Goal: Communication & Community: Answer question/provide support

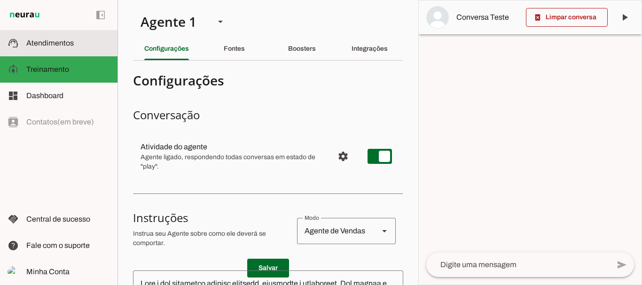
click at [57, 39] on slot at bounding box center [68, 43] width 84 height 11
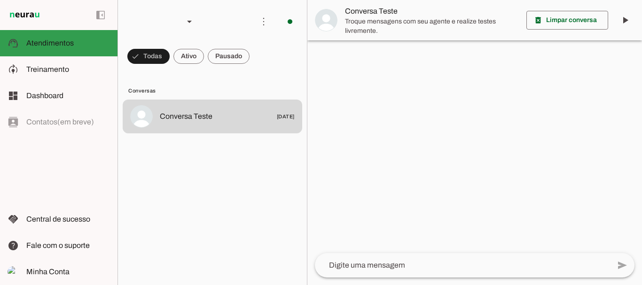
click at [190, 54] on span at bounding box center [188, 56] width 31 height 23
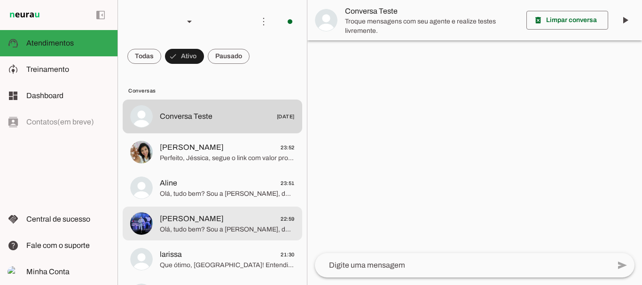
click at [180, 227] on span "Olá, tudo bem? Sou a [PERSON_NAME], do time do personal [PERSON_NAME] e da nutr…" at bounding box center [227, 229] width 135 height 9
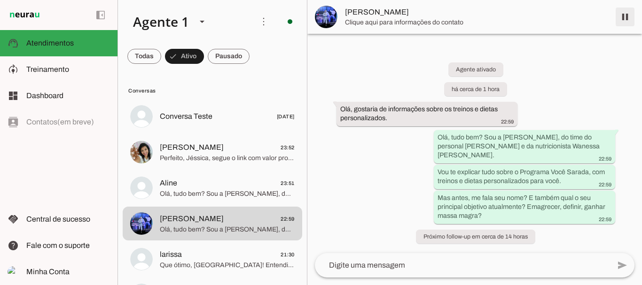
click at [629, 18] on span at bounding box center [625, 17] width 23 height 23
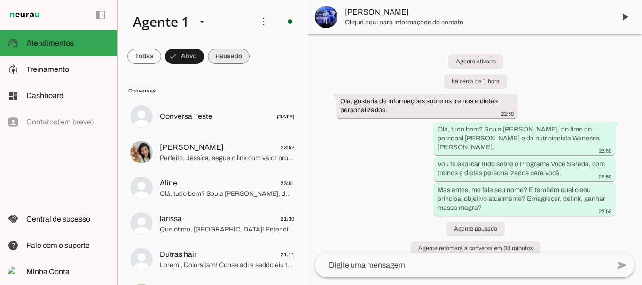
click at [227, 55] on span at bounding box center [229, 56] width 42 height 23
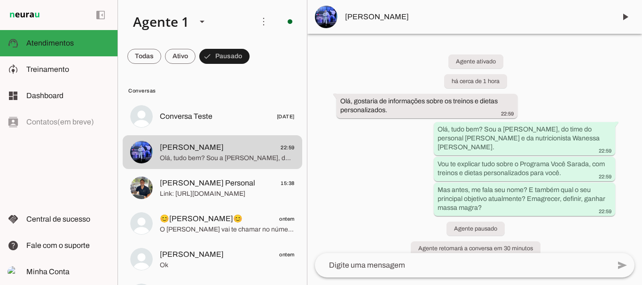
scroll to position [23, 0]
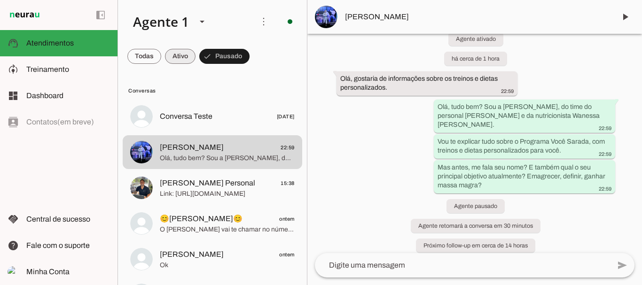
click at [181, 60] on span at bounding box center [180, 56] width 31 height 23
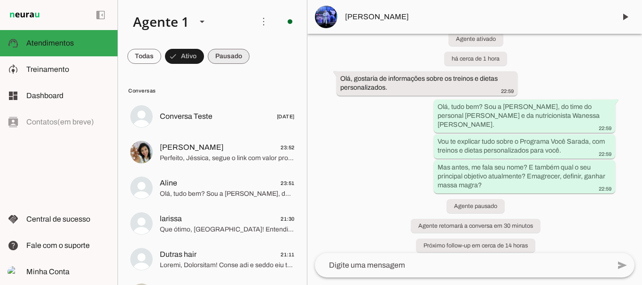
click at [228, 55] on span at bounding box center [229, 56] width 42 height 23
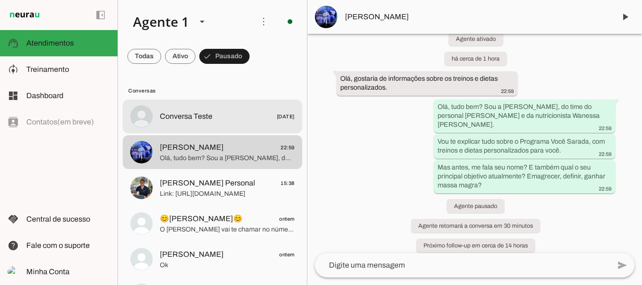
click at [177, 119] on span "Conversa Teste" at bounding box center [186, 116] width 53 height 11
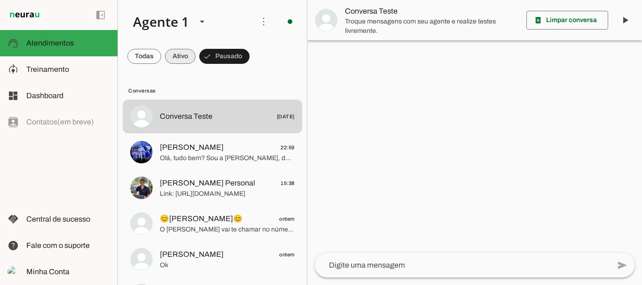
click at [186, 51] on span at bounding box center [180, 56] width 31 height 23
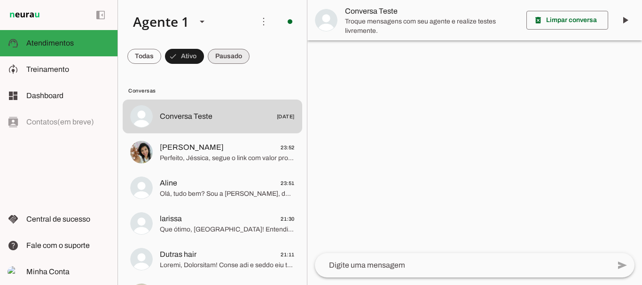
click at [241, 58] on span at bounding box center [229, 56] width 42 height 23
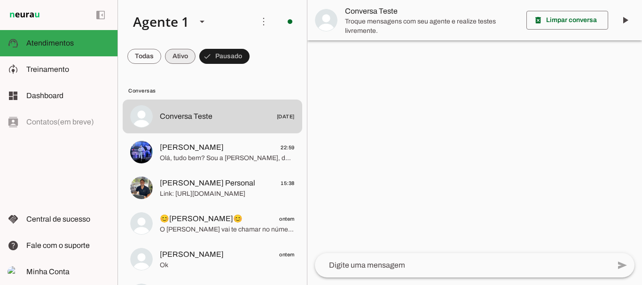
click at [179, 52] on span at bounding box center [180, 56] width 31 height 23
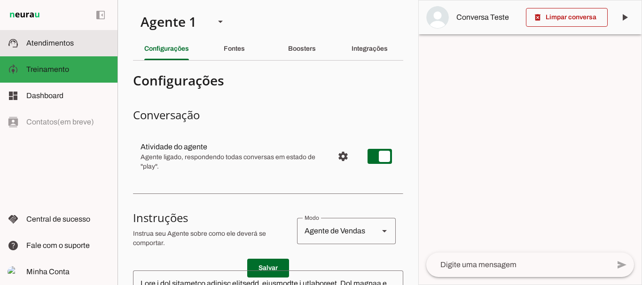
click at [36, 51] on md-item "support_agent Atendimentos Atendimentos" at bounding box center [59, 43] width 118 height 26
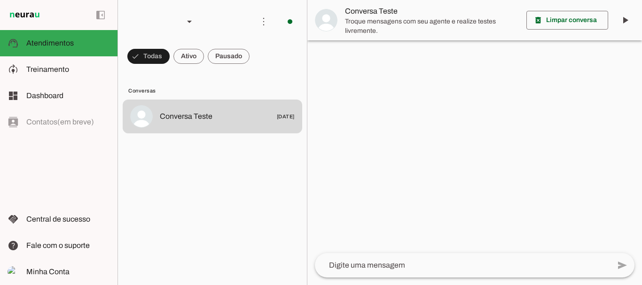
click at [189, 51] on span at bounding box center [188, 56] width 31 height 23
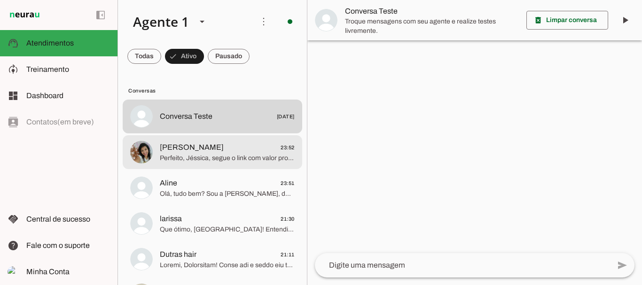
click at [190, 146] on span "[PERSON_NAME]" at bounding box center [192, 147] width 64 height 11
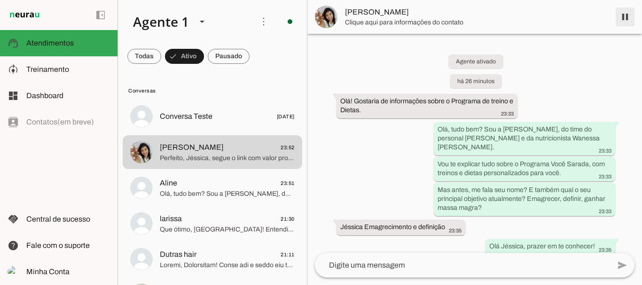
click at [624, 16] on span at bounding box center [625, 17] width 23 height 23
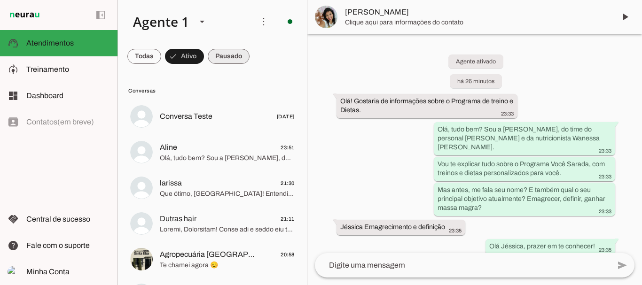
click at [222, 55] on span at bounding box center [229, 56] width 42 height 23
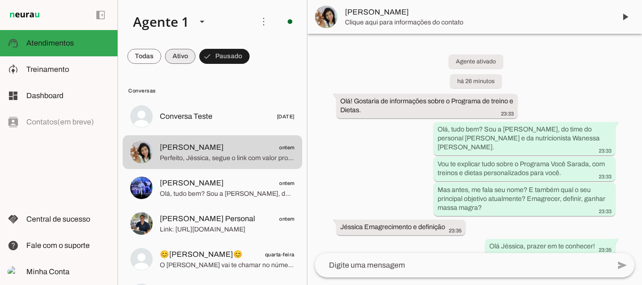
click at [179, 55] on span at bounding box center [180, 56] width 31 height 23
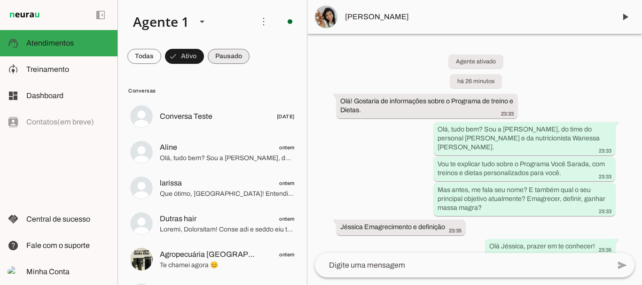
click at [218, 59] on span at bounding box center [229, 56] width 42 height 23
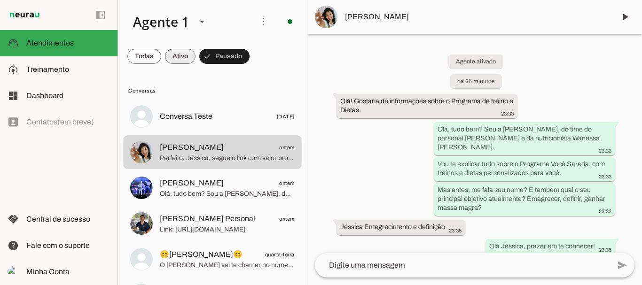
click at [175, 56] on span at bounding box center [180, 56] width 31 height 23
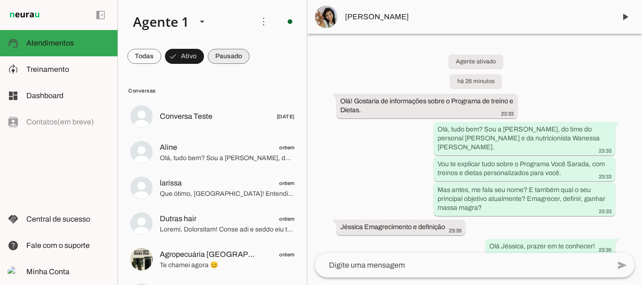
click at [221, 59] on span at bounding box center [229, 56] width 42 height 23
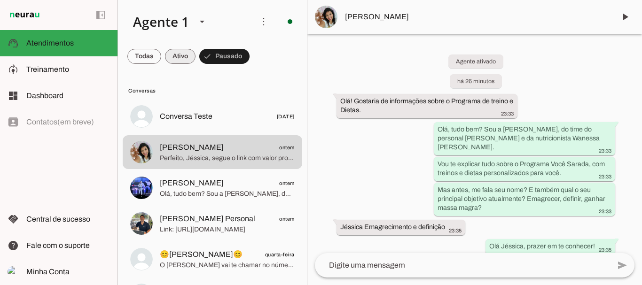
click at [176, 57] on span at bounding box center [180, 56] width 31 height 23
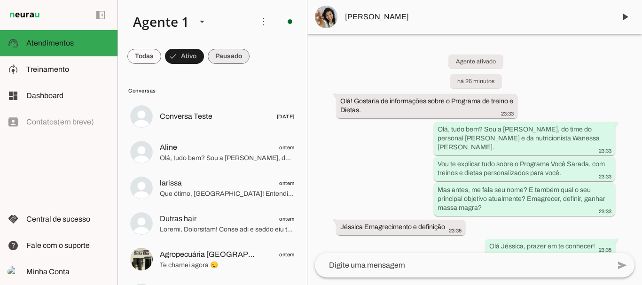
click at [222, 62] on span at bounding box center [229, 56] width 42 height 23
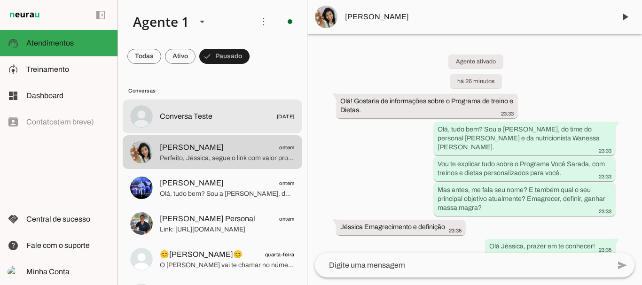
click at [175, 114] on span "Conversa Teste" at bounding box center [186, 116] width 53 height 11
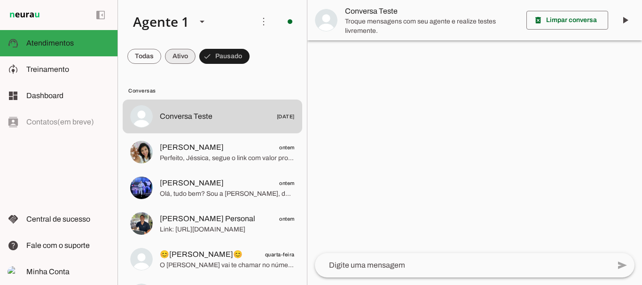
click at [179, 55] on span at bounding box center [180, 56] width 31 height 23
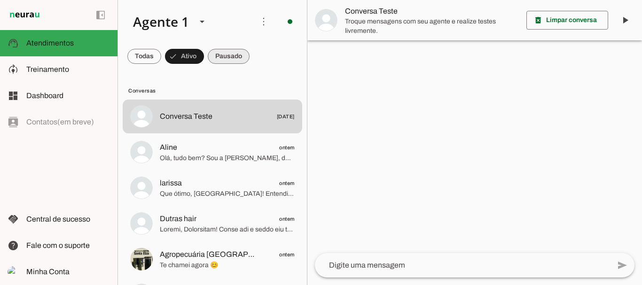
click at [234, 56] on span at bounding box center [229, 56] width 42 height 23
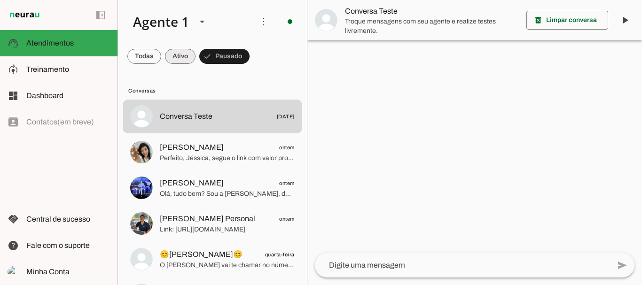
click at [185, 57] on span at bounding box center [180, 56] width 31 height 23
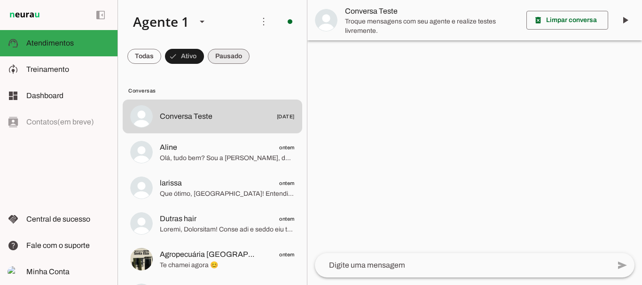
click at [218, 57] on span at bounding box center [229, 56] width 42 height 23
